Goal: Transaction & Acquisition: Book appointment/travel/reservation

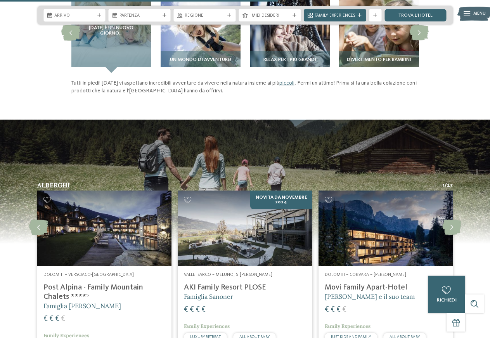
scroll to position [1030, 0]
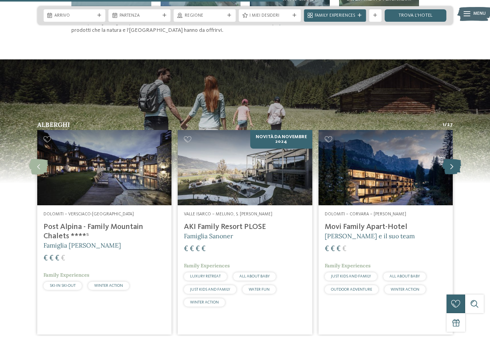
click at [457, 170] on icon at bounding box center [452, 167] width 19 height 16
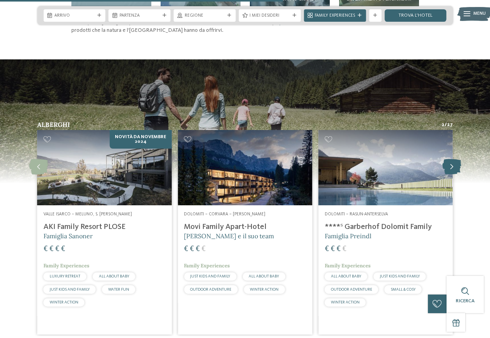
click at [457, 170] on icon at bounding box center [452, 167] width 19 height 16
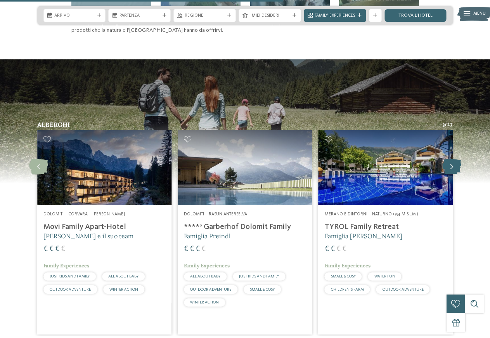
click at [457, 170] on icon at bounding box center [452, 167] width 19 height 16
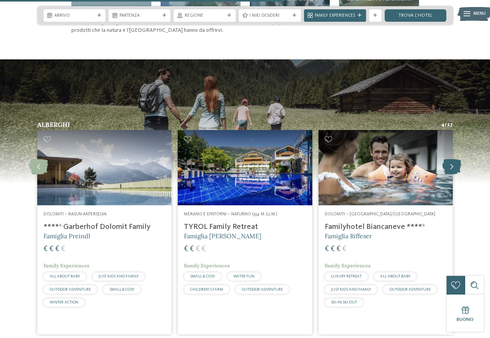
click at [457, 170] on icon at bounding box center [452, 167] width 19 height 16
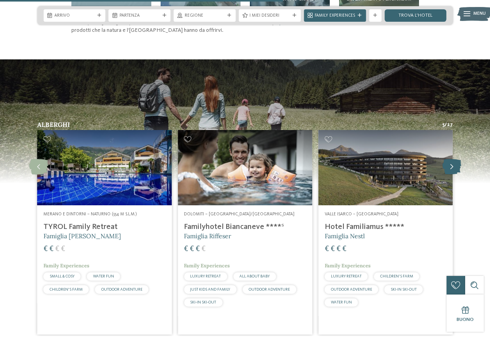
click at [457, 170] on icon at bounding box center [452, 167] width 19 height 16
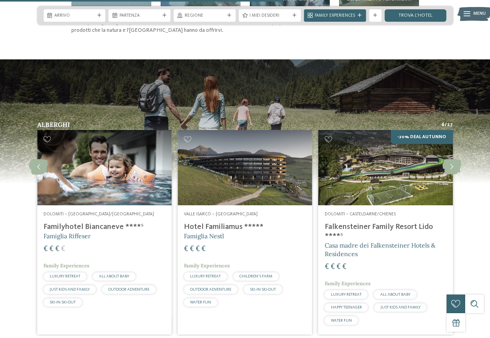
click at [253, 231] on h4 "Hotel Familiamus *****" at bounding box center [245, 227] width 122 height 9
click at [252, 202] on img at bounding box center [245, 168] width 134 height 76
click at [217, 227] on h4 "Hotel Familiamus *****" at bounding box center [245, 227] width 122 height 9
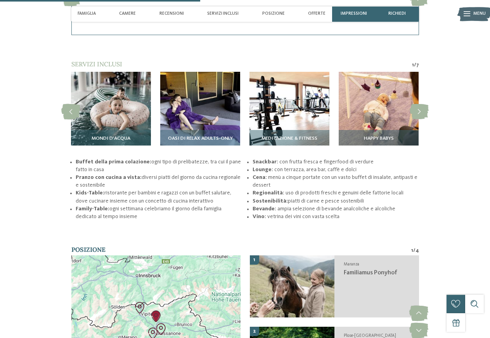
scroll to position [911, 0]
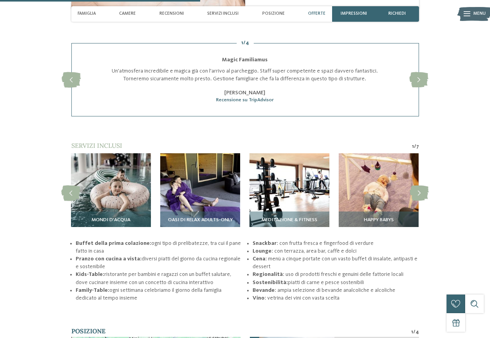
click at [315, 21] on div "Offerte" at bounding box center [317, 14] width 24 height 16
click at [314, 15] on span "Offerte" at bounding box center [316, 13] width 17 height 5
click at [317, 14] on span "Offerte" at bounding box center [316, 13] width 17 height 5
click at [318, 10] on div "Offerte" at bounding box center [317, 14] width 24 height 16
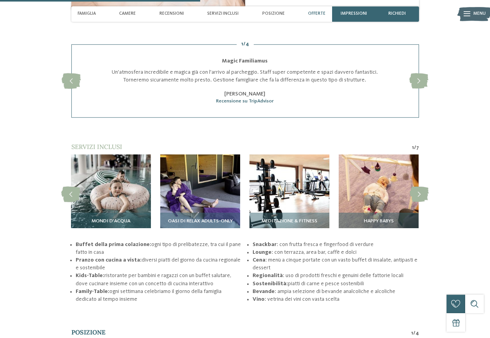
scroll to position [753, 0]
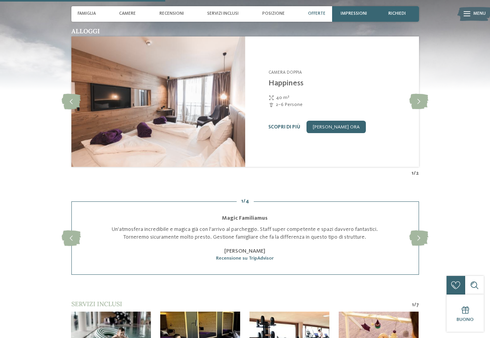
click at [326, 13] on div "Offerte" at bounding box center [317, 14] width 24 height 16
click at [309, 17] on div "Offerte" at bounding box center [317, 14] width 24 height 16
click at [89, 12] on span "Famiglia" at bounding box center [87, 13] width 18 height 5
click at [86, 19] on div "Famiglia" at bounding box center [87, 14] width 24 height 16
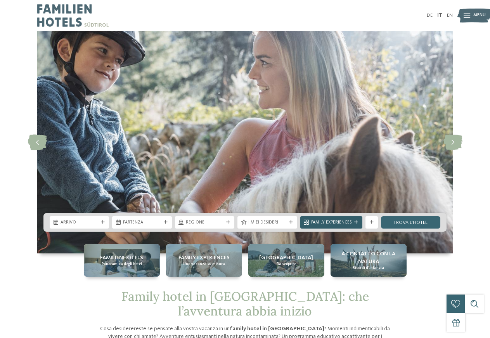
click at [340, 223] on span "Family Experiences" at bounding box center [331, 223] width 40 height 6
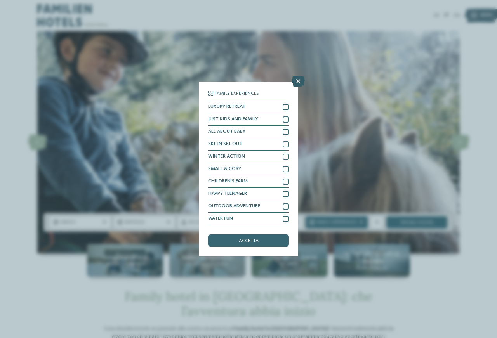
click at [301, 77] on icon at bounding box center [298, 81] width 13 height 11
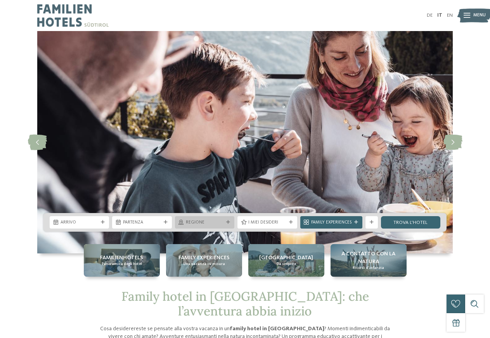
click at [203, 226] on div "Regione" at bounding box center [204, 222] width 59 height 12
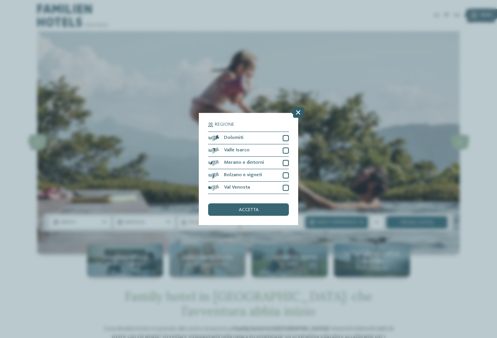
click at [297, 110] on icon at bounding box center [298, 112] width 13 height 11
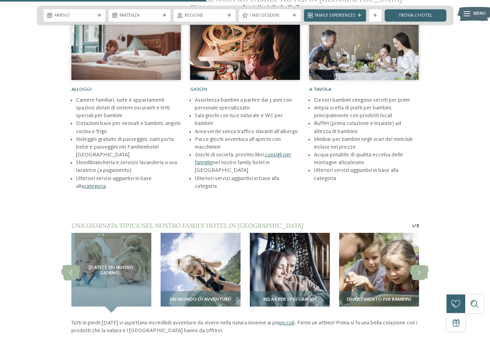
scroll to position [753, 0]
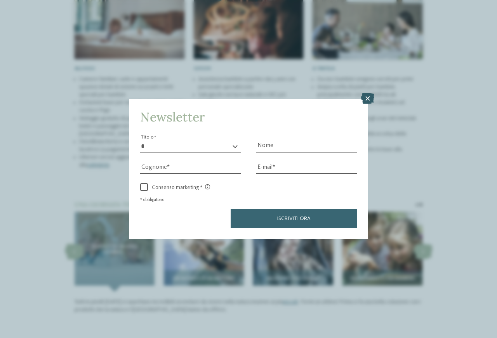
click at [367, 100] on icon at bounding box center [367, 98] width 13 height 11
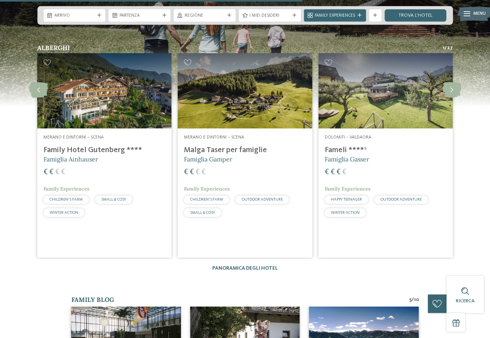
scroll to position [1109, 0]
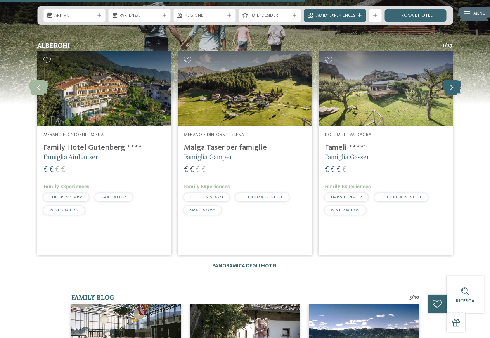
click at [448, 90] on icon at bounding box center [452, 88] width 19 height 16
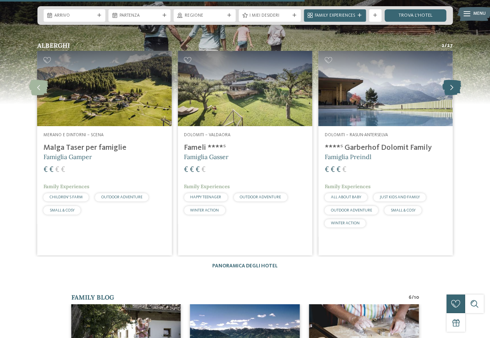
click at [448, 90] on icon at bounding box center [452, 88] width 19 height 16
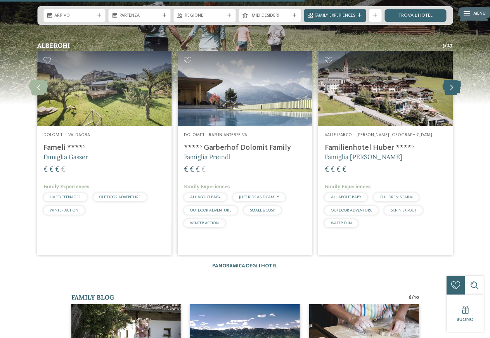
click at [448, 90] on icon at bounding box center [452, 88] width 19 height 16
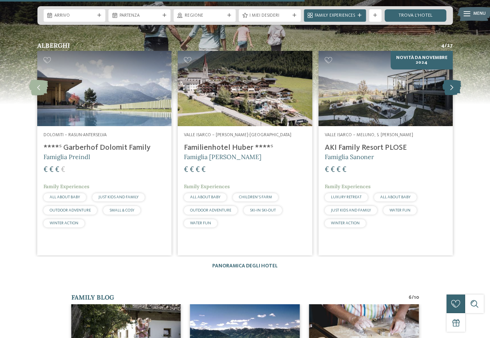
click at [448, 90] on icon at bounding box center [452, 88] width 19 height 16
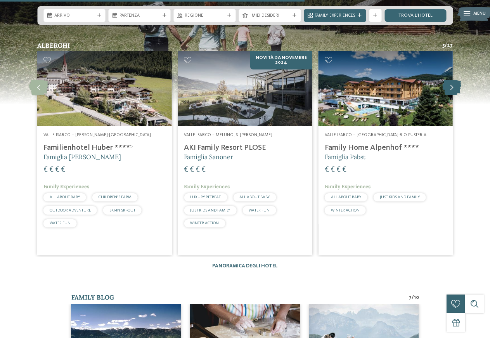
click at [448, 90] on icon at bounding box center [452, 88] width 19 height 16
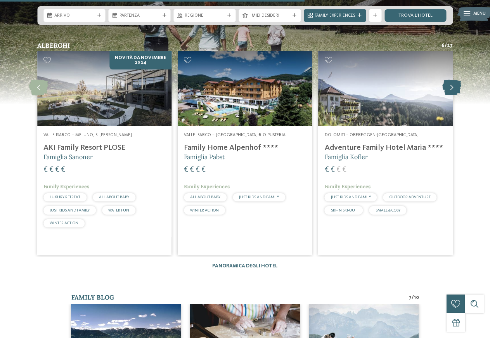
click at [448, 90] on icon at bounding box center [452, 88] width 19 height 16
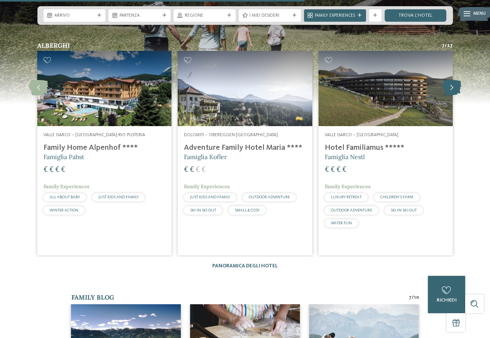
click at [448, 90] on icon at bounding box center [452, 88] width 19 height 16
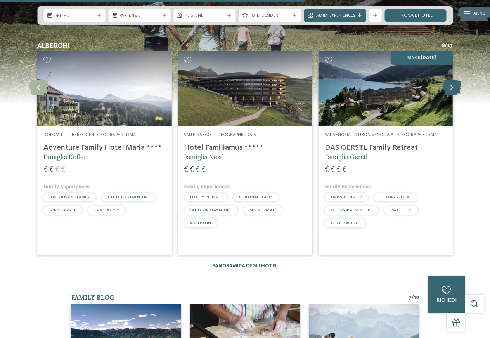
click at [448, 90] on icon at bounding box center [452, 88] width 19 height 16
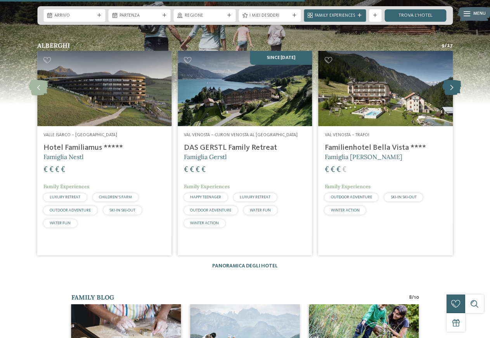
click at [448, 90] on icon at bounding box center [452, 88] width 19 height 16
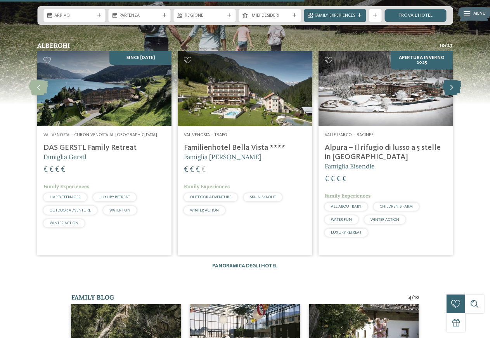
click at [455, 93] on icon at bounding box center [452, 88] width 19 height 16
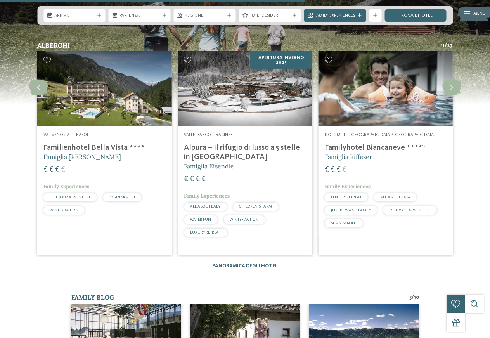
click at [405, 106] on img at bounding box center [386, 89] width 134 height 76
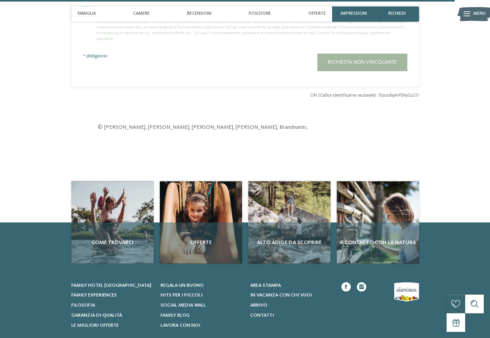
scroll to position [1584, 0]
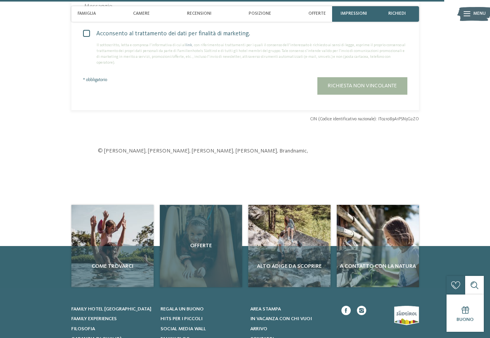
click at [198, 262] on div "Offerte" at bounding box center [201, 246] width 82 height 82
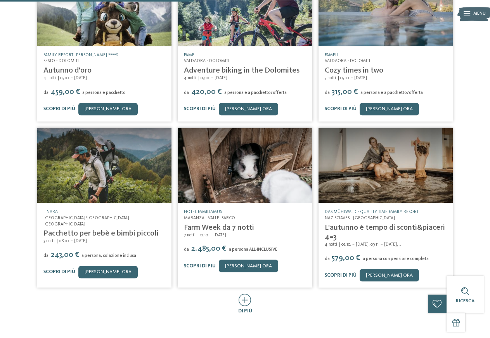
scroll to position [198, 0]
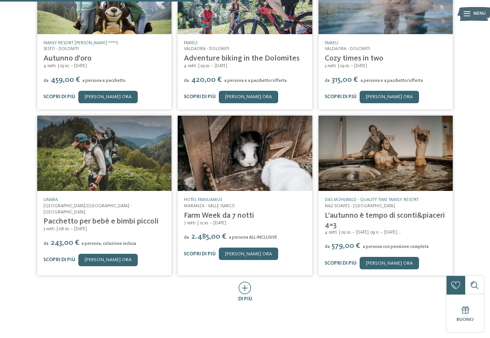
click at [141, 218] on link "Pacchetto per bebè e bimbi piccoli" at bounding box center [100, 222] width 115 height 8
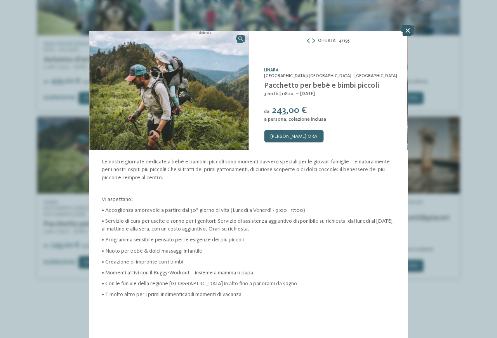
click at [408, 29] on icon at bounding box center [407, 30] width 13 height 11
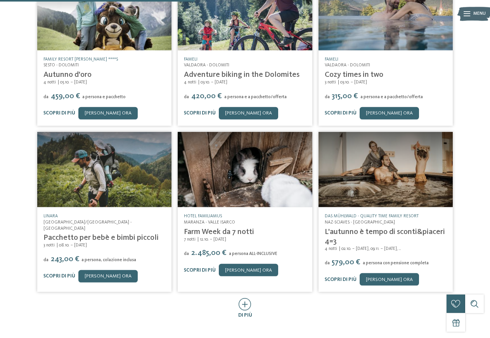
scroll to position [198, 0]
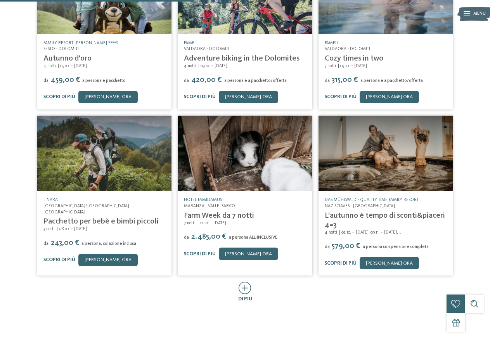
click at [251, 286] on icon at bounding box center [245, 288] width 13 height 12
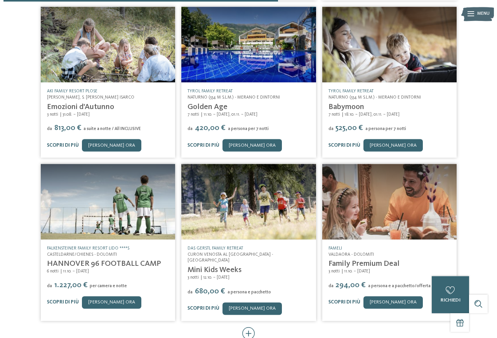
scroll to position [515, 0]
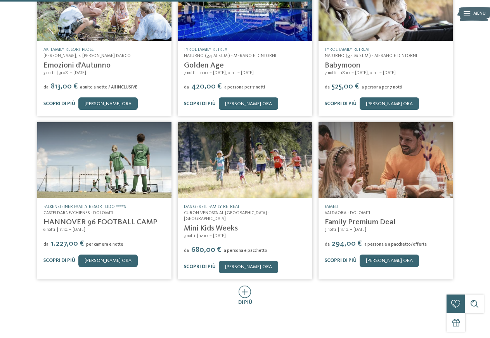
click at [366, 219] on link "Family Premium Deal" at bounding box center [360, 223] width 71 height 8
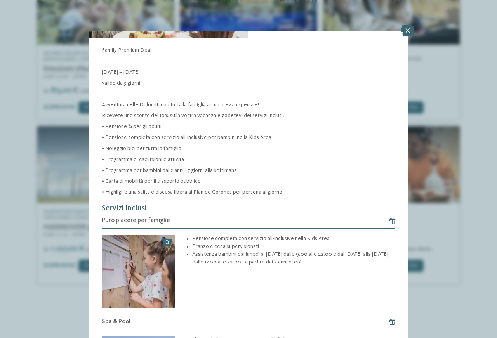
scroll to position [168, 0]
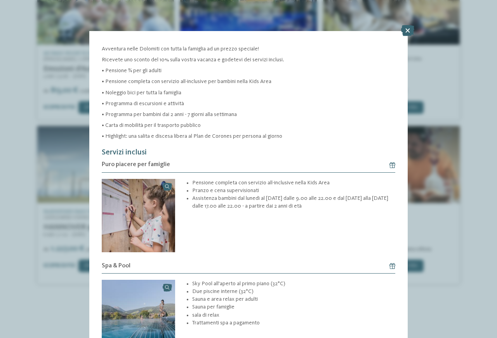
click at [407, 24] on div "Offerta 17 / 195 slide 17 of 195" at bounding box center [248, 169] width 497 height 338
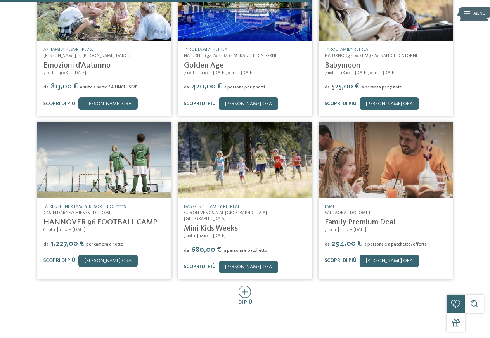
click at [407, 31] on img at bounding box center [386, 3] width 134 height 76
